Goal: Task Accomplishment & Management: Manage account settings

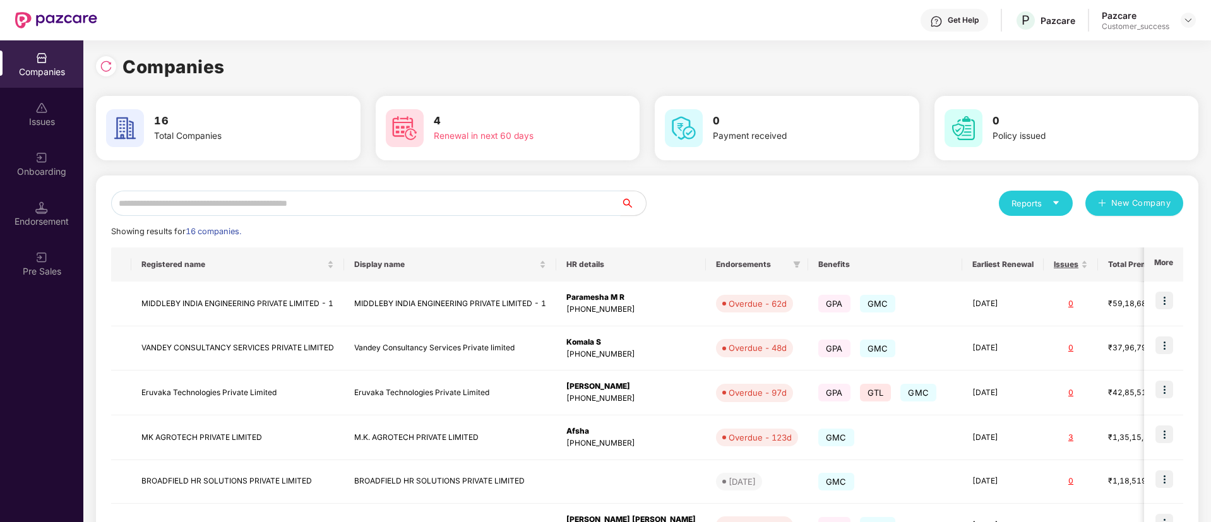
click at [540, 203] on input "text" at bounding box center [365, 203] width 509 height 25
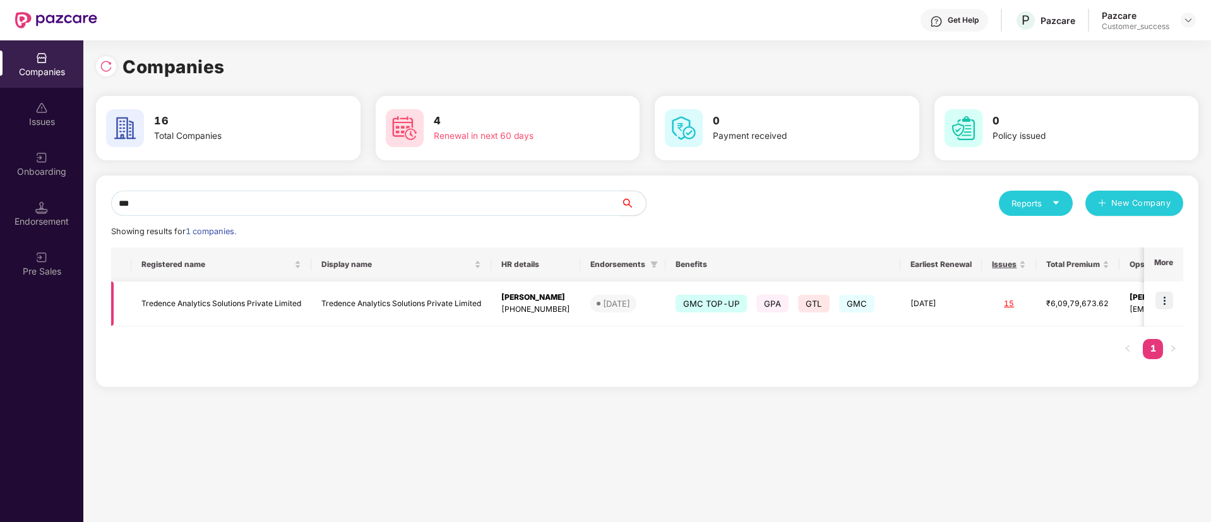
type input "***"
click at [1165, 309] on img at bounding box center [1164, 301] width 18 height 18
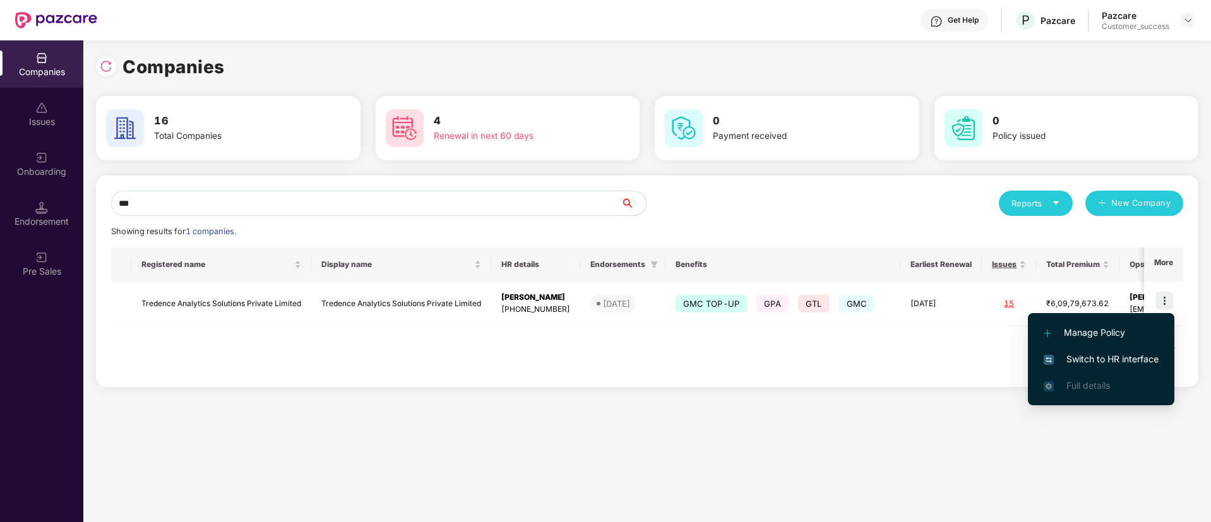
click at [1113, 355] on span "Switch to HR interface" at bounding box center [1100, 359] width 115 height 14
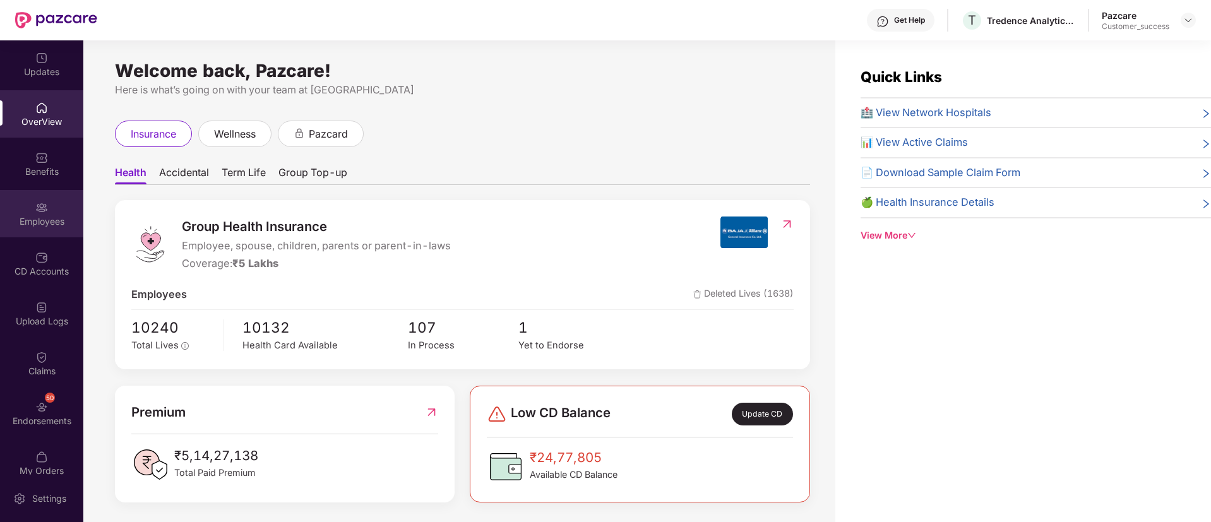
click at [72, 209] on div "Employees" at bounding box center [41, 213] width 83 height 47
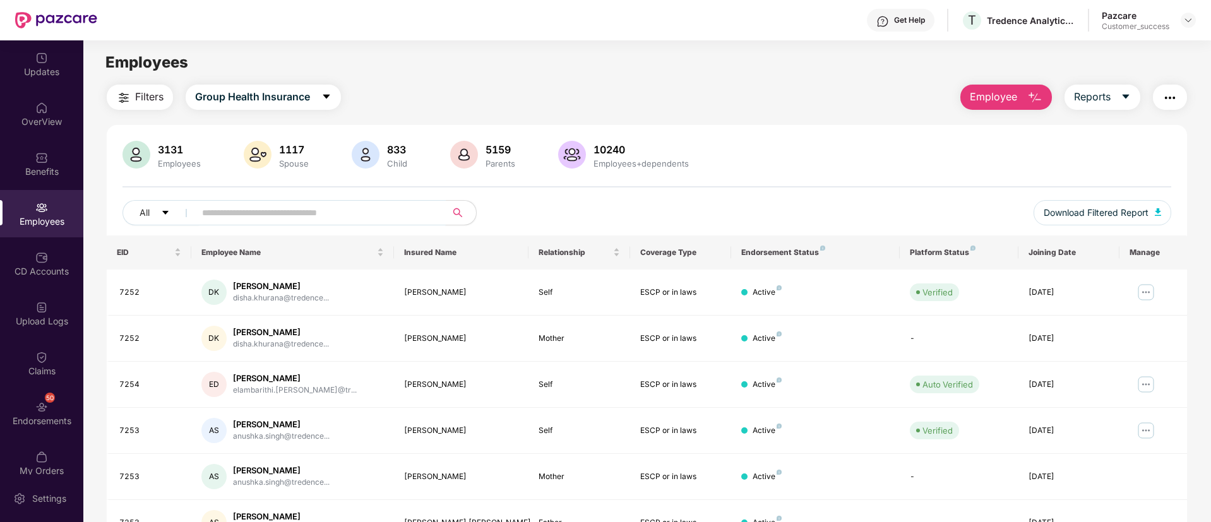
click at [212, 213] on input "text" at bounding box center [315, 212] width 227 height 19
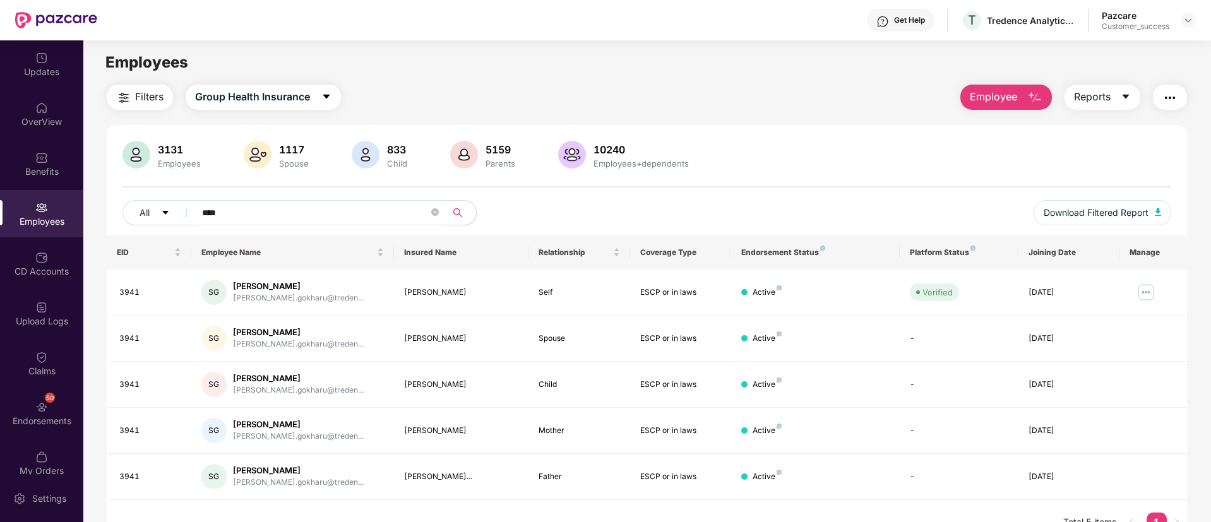
scroll to position [40, 0]
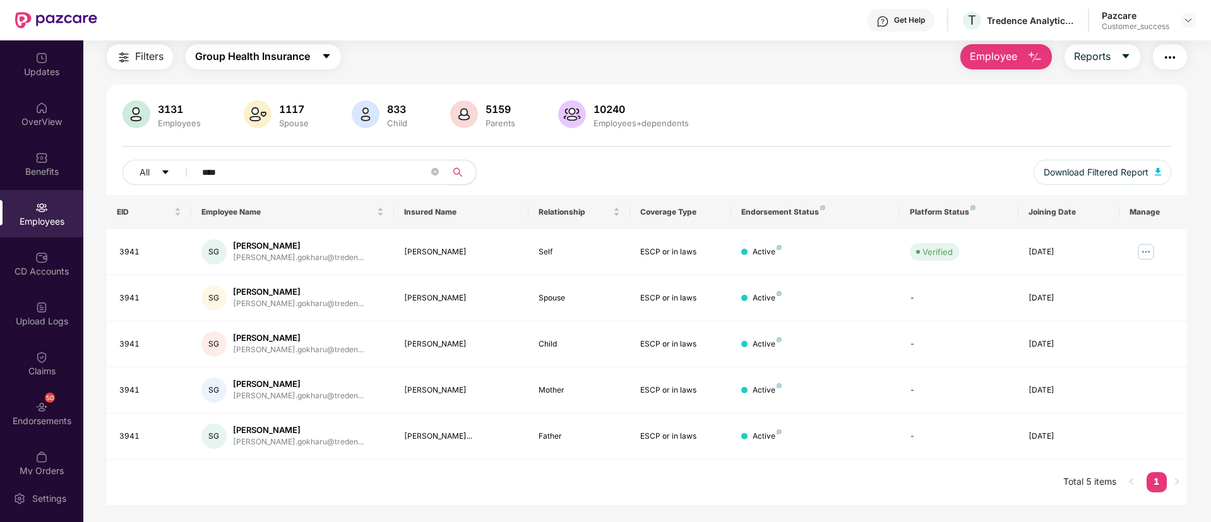
type input "****"
click at [330, 53] on icon "caret-down" at bounding box center [326, 56] width 10 height 10
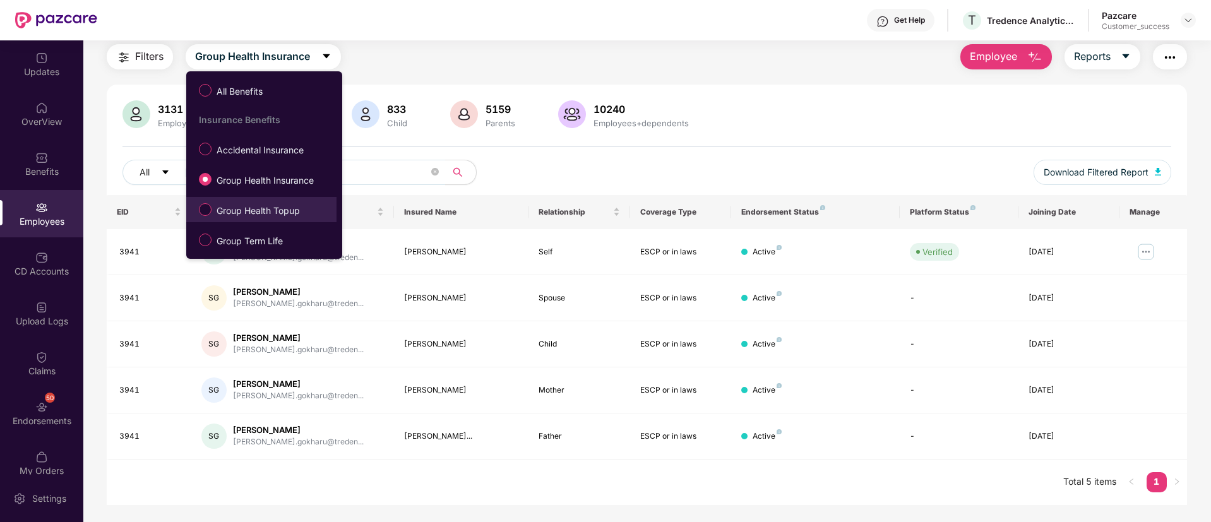
click at [297, 204] on span "Group Health Topup" at bounding box center [257, 211] width 93 height 14
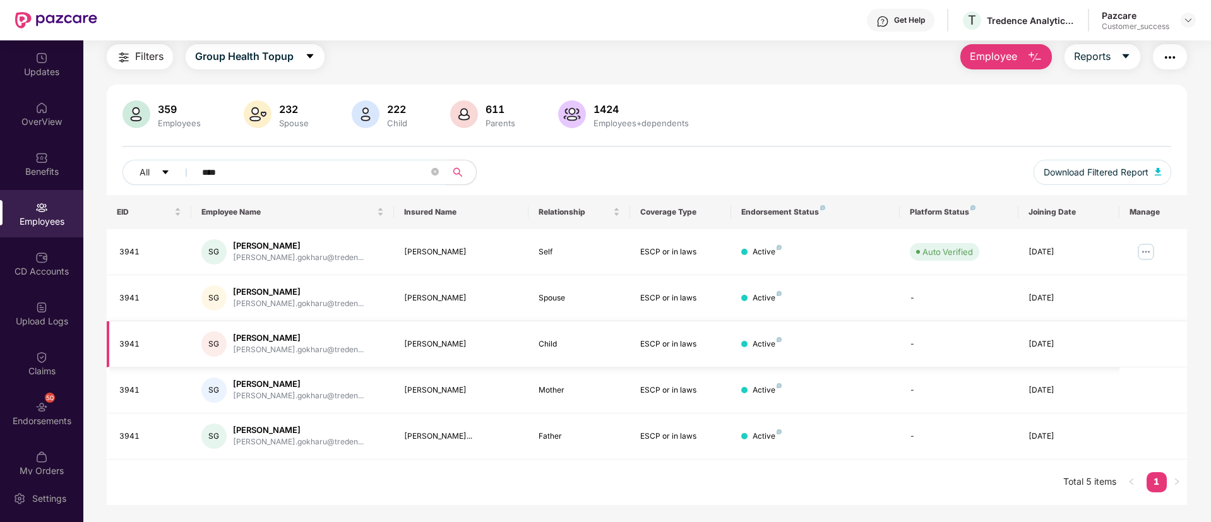
drag, startPoint x: 297, startPoint y: 203, endPoint x: 478, endPoint y: 323, distance: 217.8
click at [478, 323] on table "EID Employee Name Insured Name Relationship Coverage Type Endorsement Status Pl…" at bounding box center [647, 327] width 1080 height 264
